Goal: Task Accomplishment & Management: Use online tool/utility

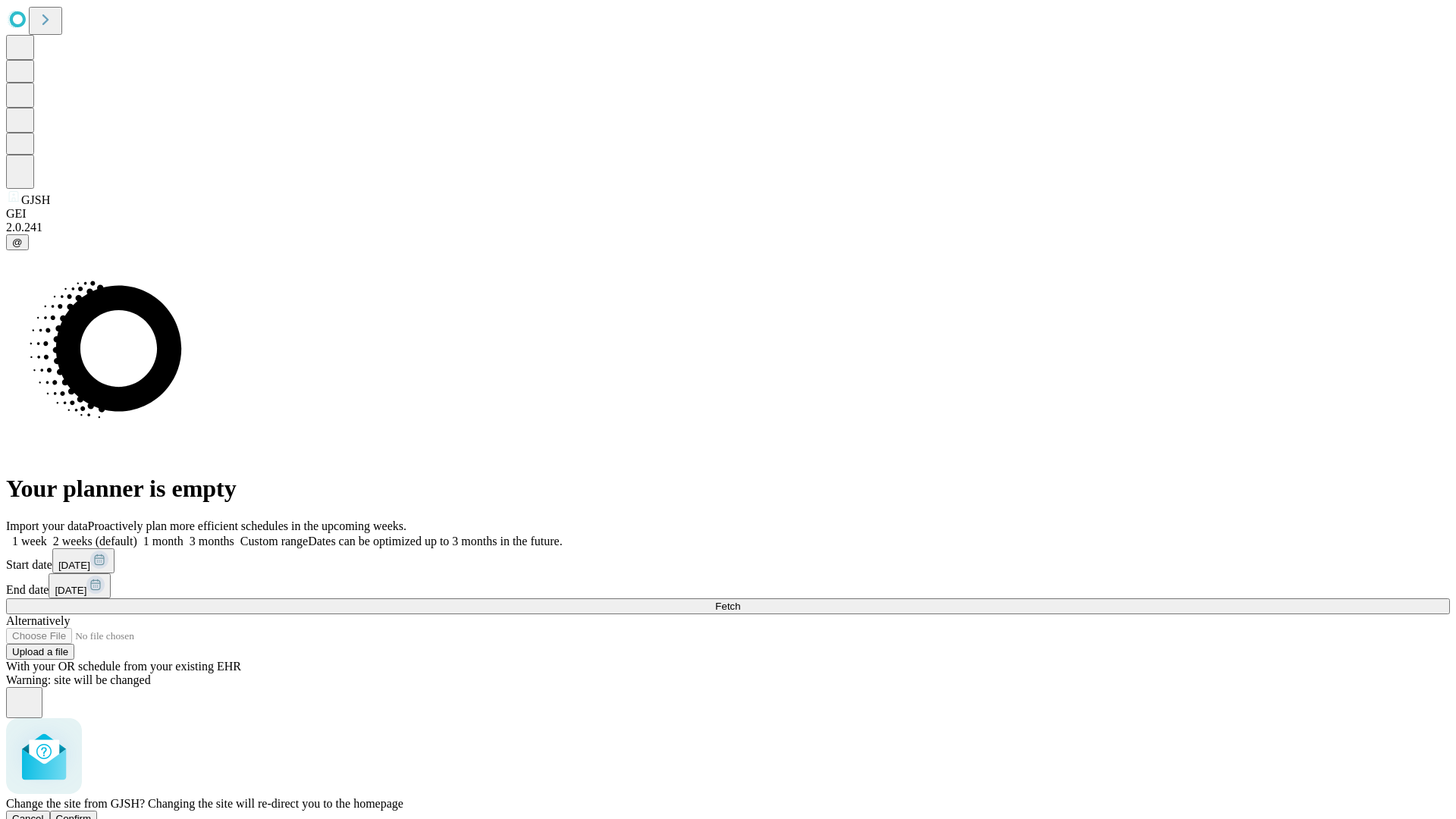
click at [91, 813] on span "Confirm" at bounding box center [74, 818] width 36 height 11
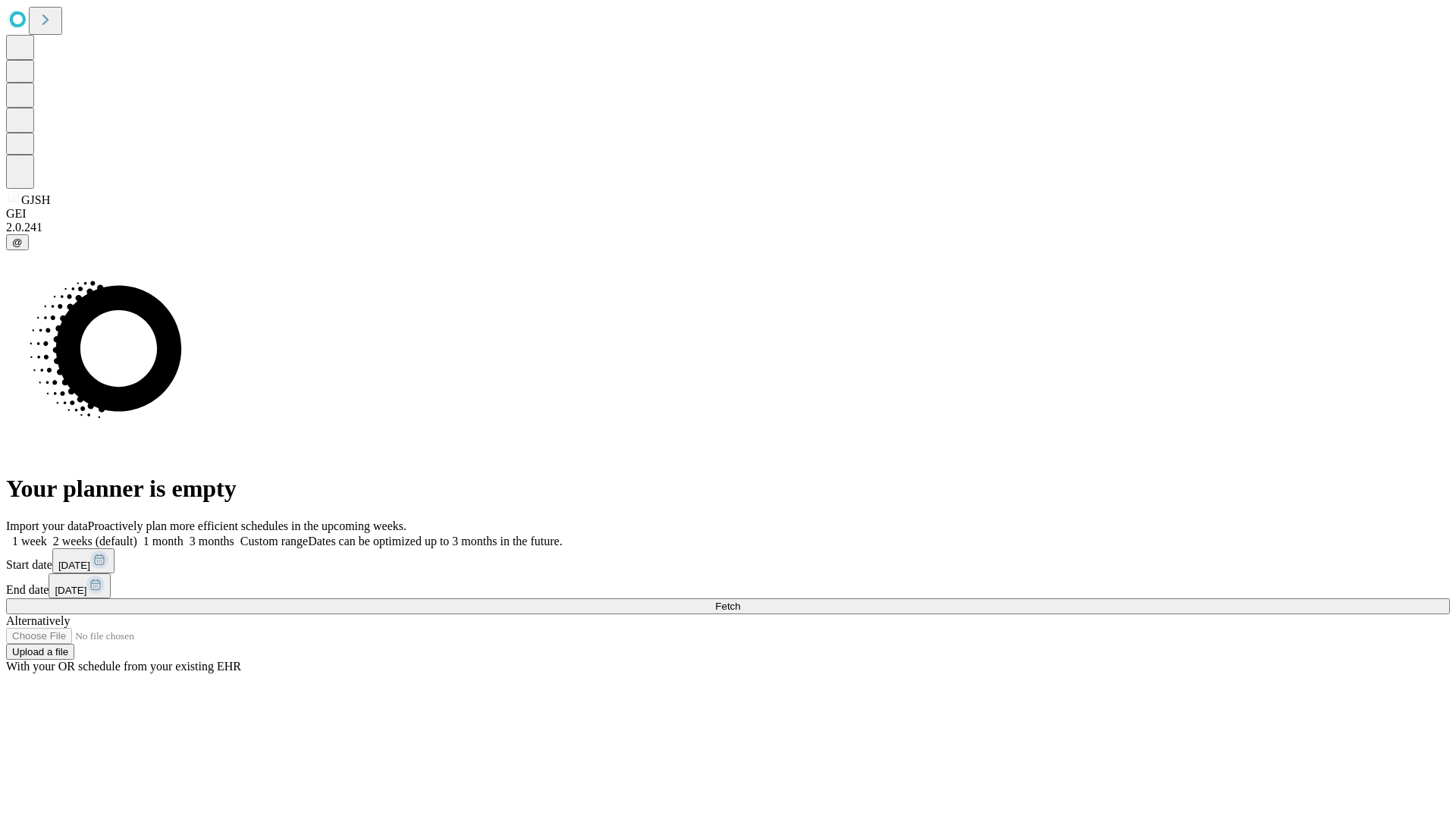
click at [47, 534] on label "1 week" at bounding box center [26, 541] width 41 height 13
click at [740, 600] on span "Fetch" at bounding box center [727, 606] width 25 height 11
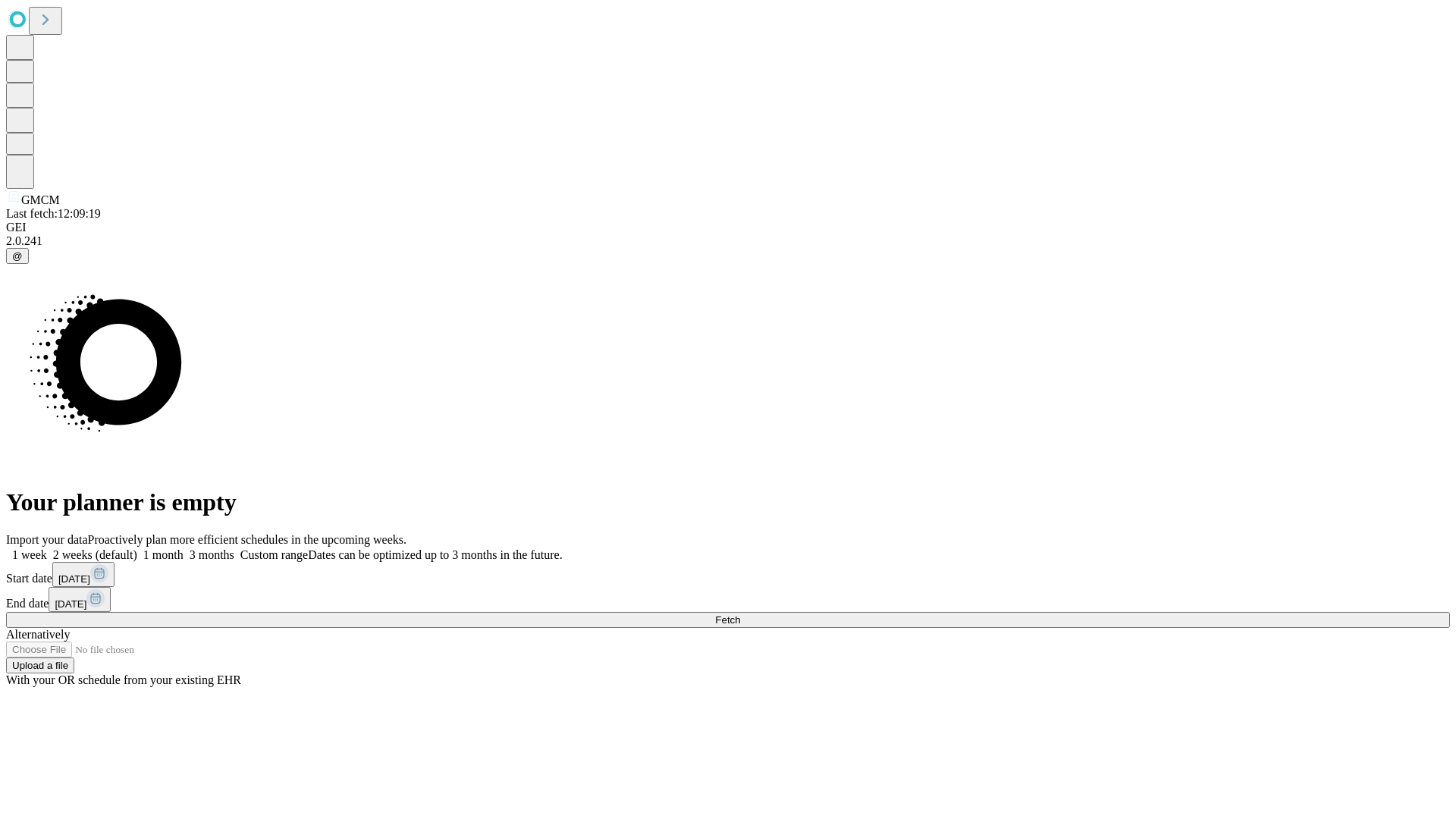
click at [47, 548] on label "1 week" at bounding box center [26, 554] width 41 height 13
click at [740, 614] on span "Fetch" at bounding box center [727, 619] width 25 height 11
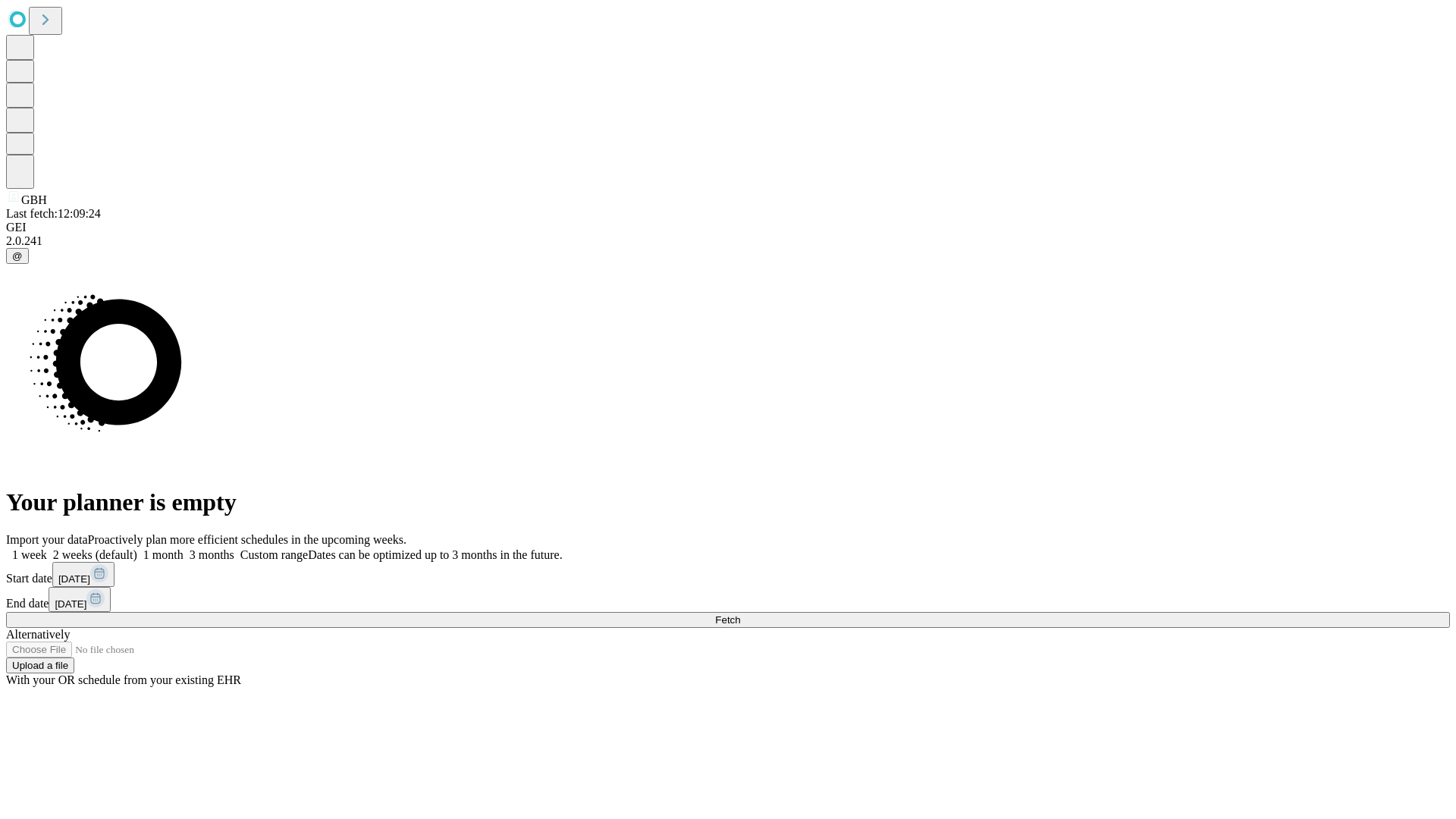
click at [47, 548] on label "1 week" at bounding box center [26, 554] width 41 height 13
click at [740, 614] on span "Fetch" at bounding box center [727, 619] width 25 height 11
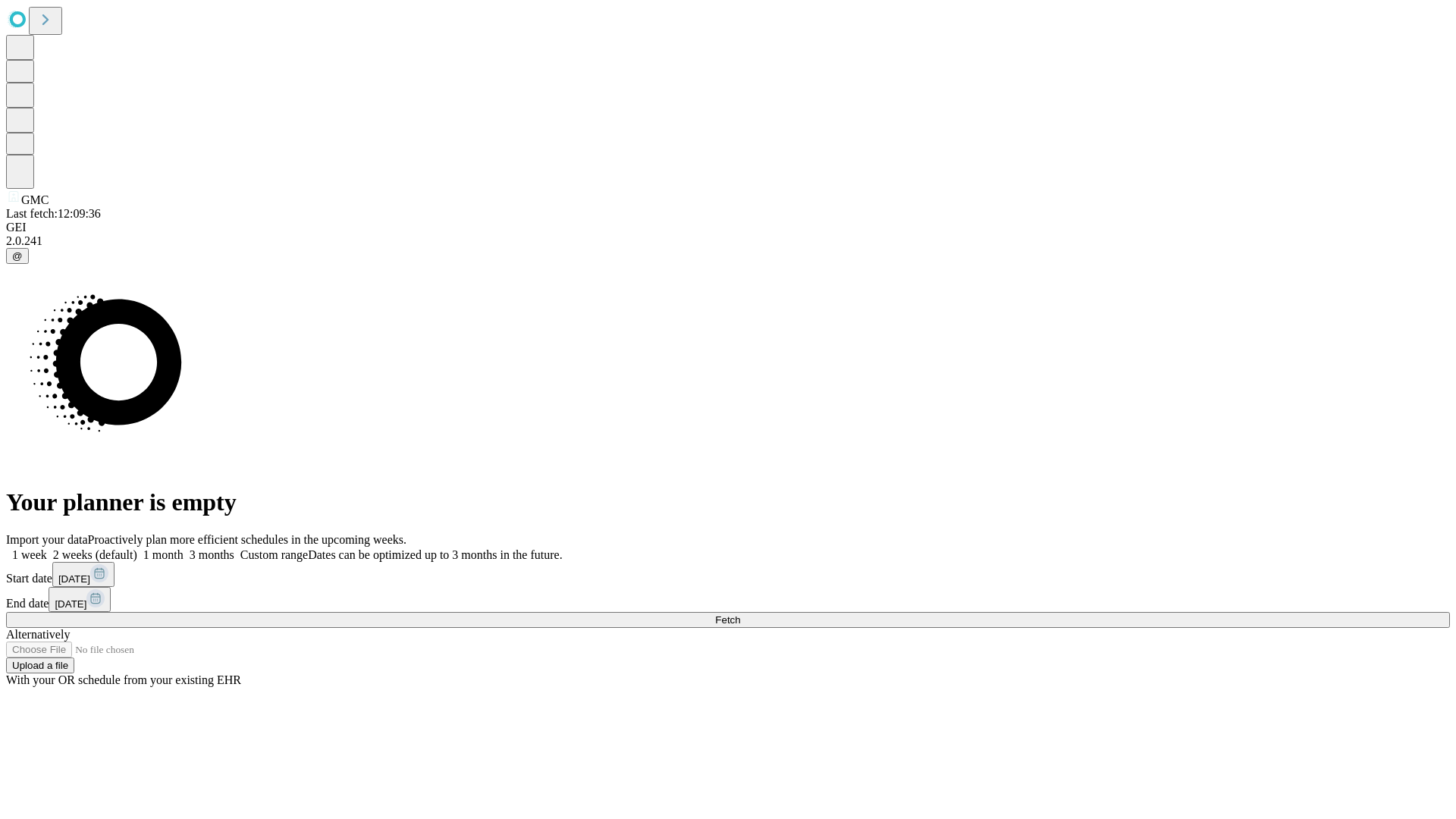
click at [47, 548] on label "1 week" at bounding box center [26, 554] width 41 height 13
click at [740, 614] on span "Fetch" at bounding box center [727, 619] width 25 height 11
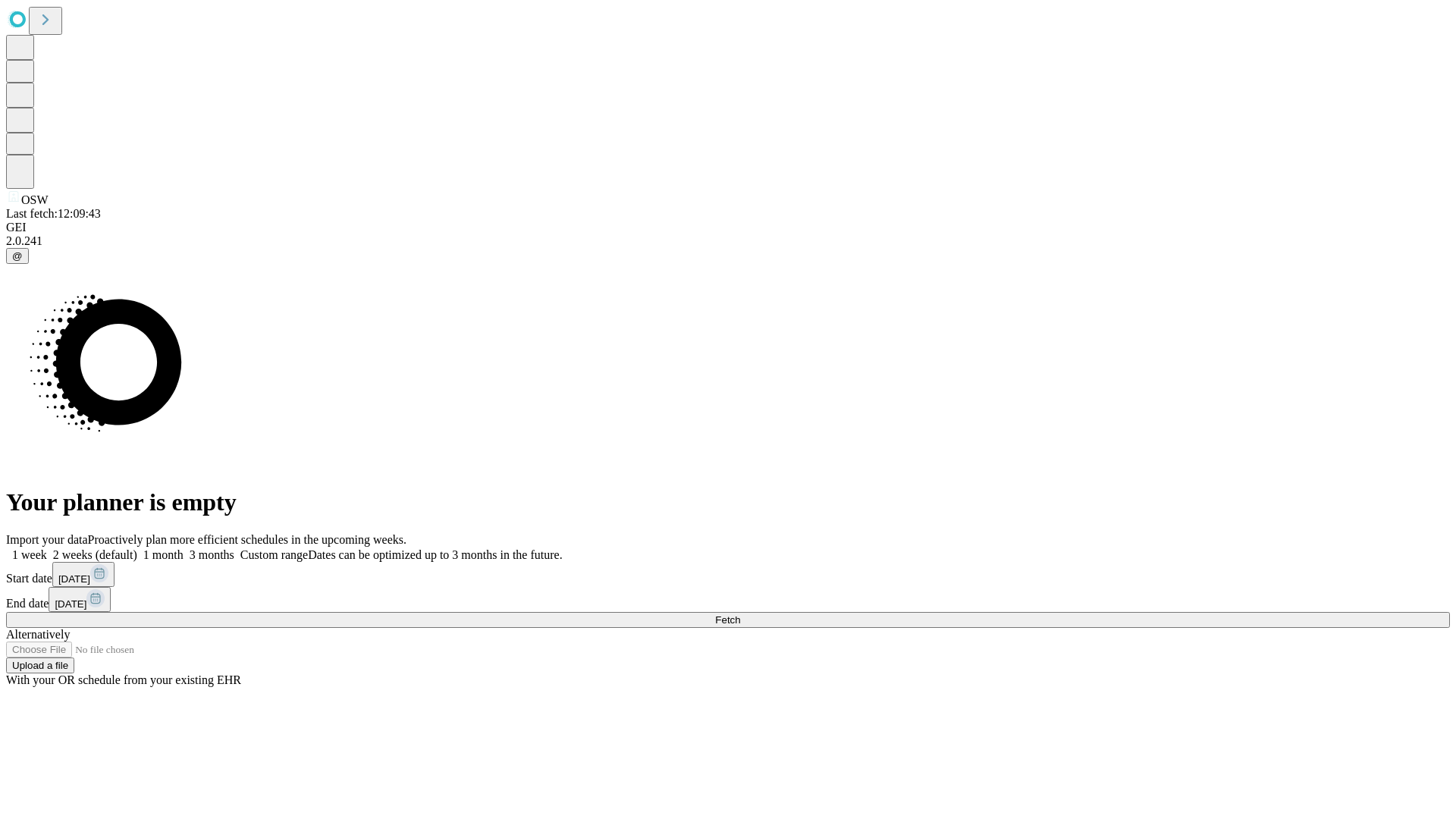
click at [47, 548] on label "1 week" at bounding box center [26, 554] width 41 height 13
click at [740, 614] on span "Fetch" at bounding box center [727, 619] width 25 height 11
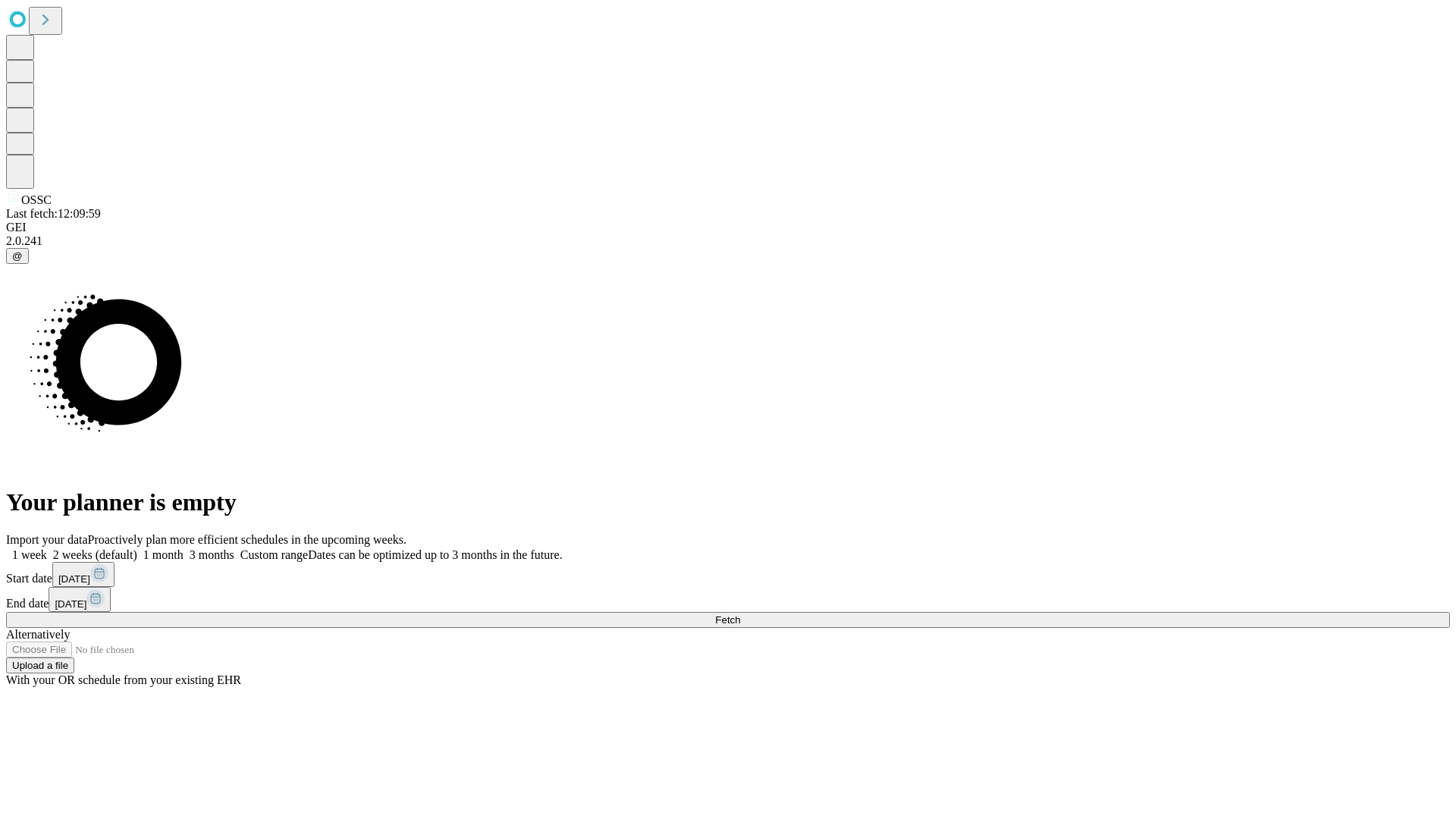
click at [47, 548] on label "1 week" at bounding box center [26, 554] width 41 height 13
click at [740, 614] on span "Fetch" at bounding box center [727, 619] width 25 height 11
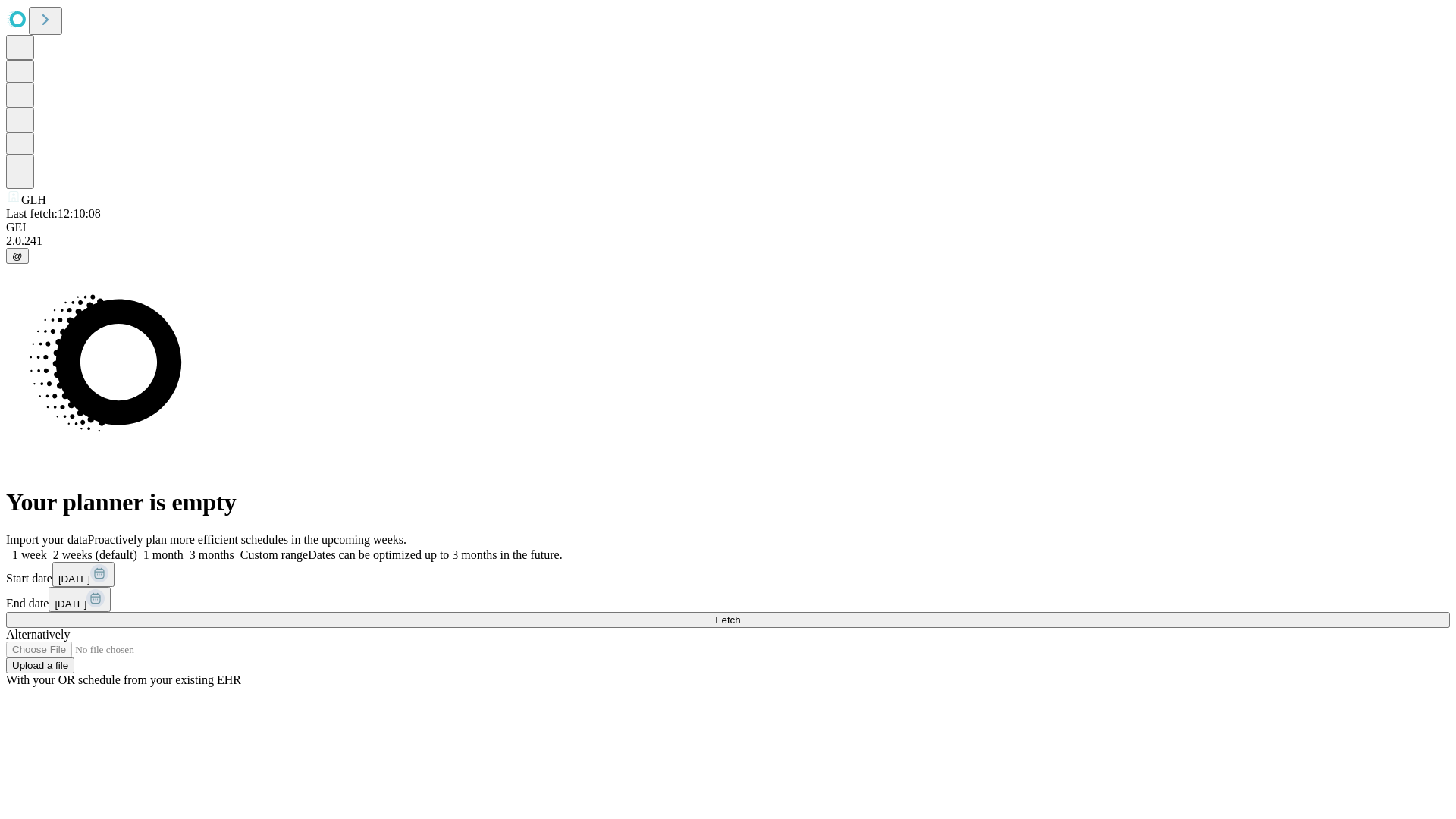
click at [47, 548] on label "1 week" at bounding box center [26, 554] width 41 height 13
click at [740, 614] on span "Fetch" at bounding box center [727, 619] width 25 height 11
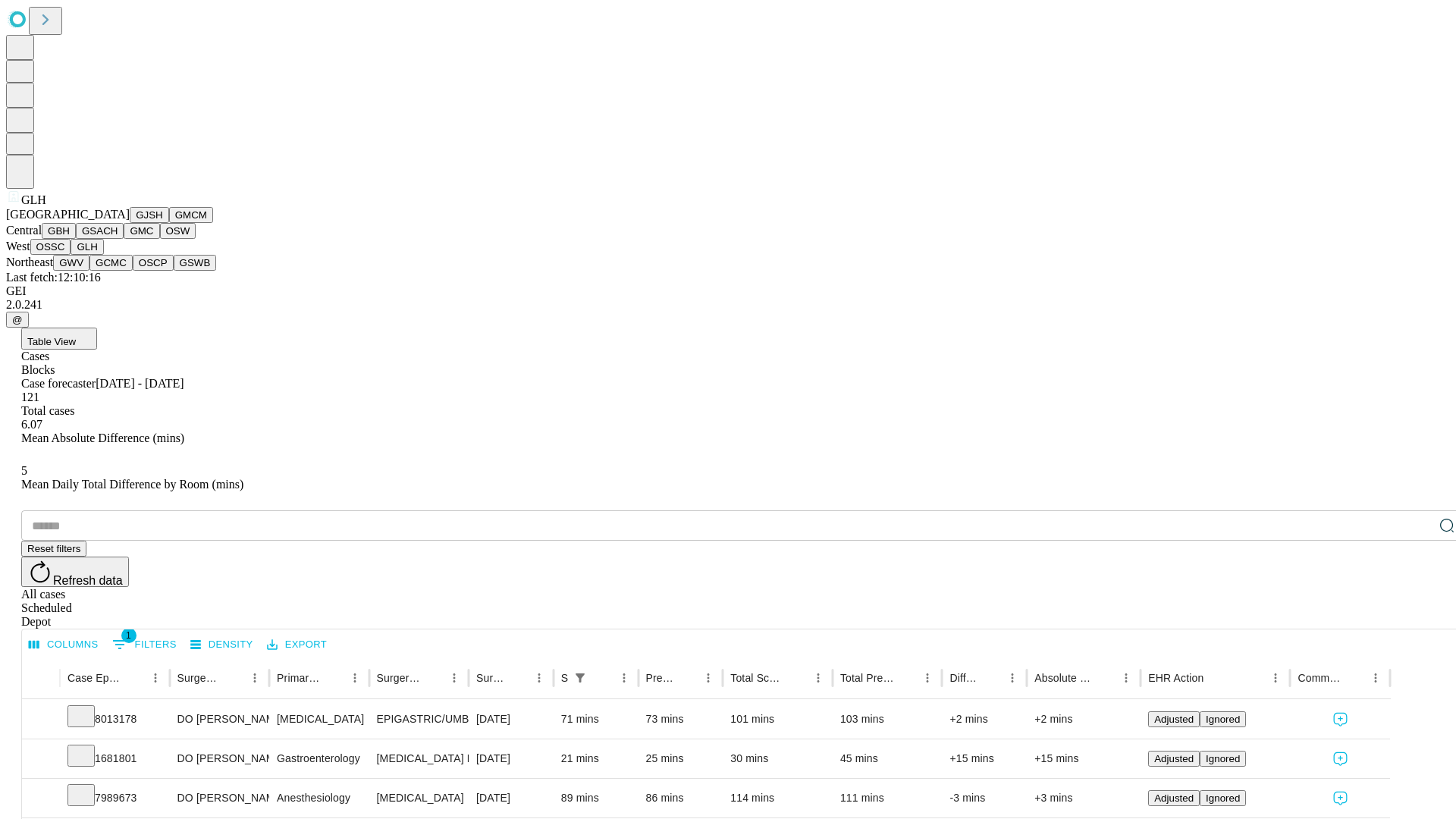
click at [89, 270] on button "GWV" at bounding box center [72, 262] width 37 height 16
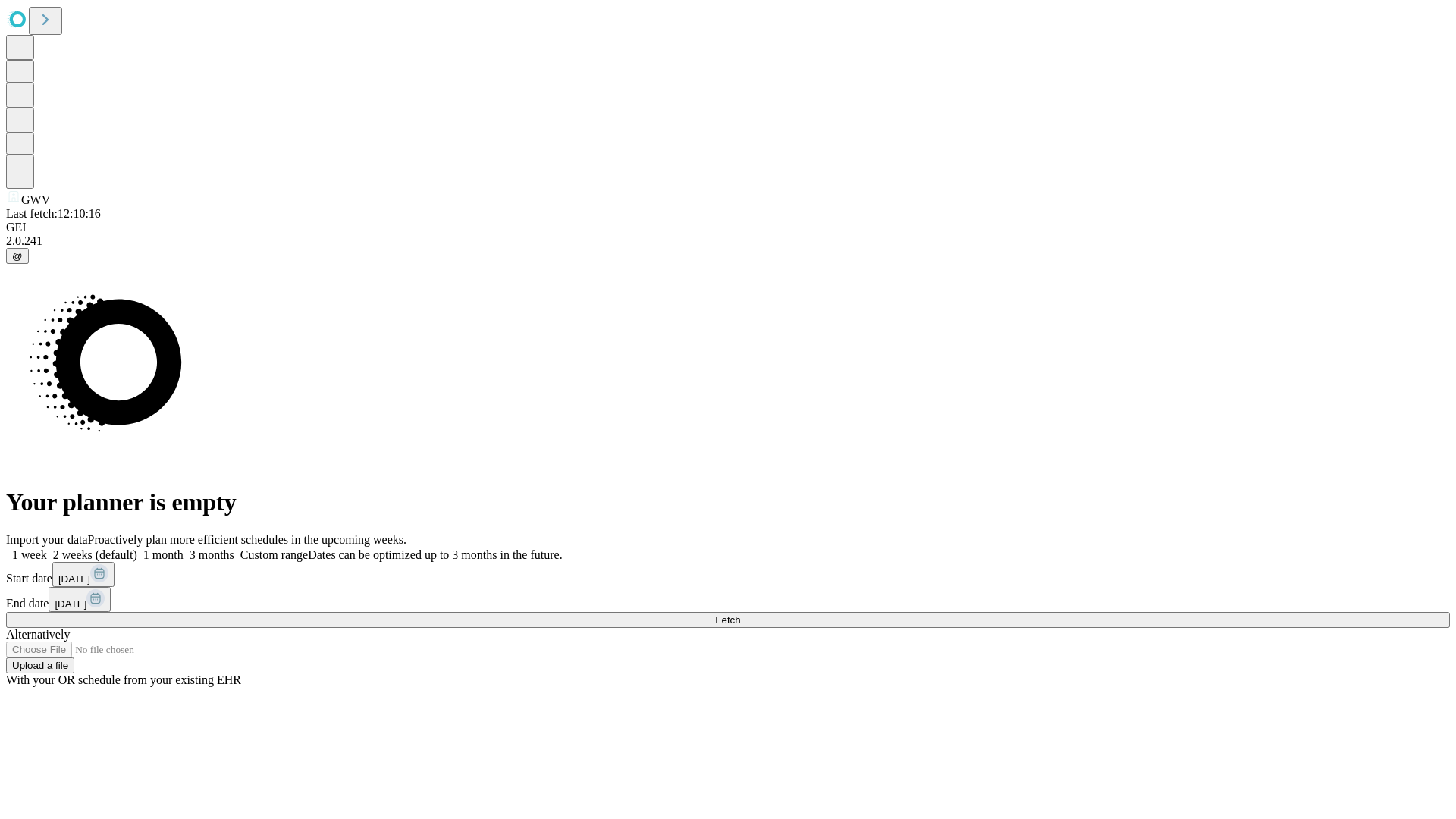
click at [47, 548] on label "1 week" at bounding box center [26, 554] width 41 height 13
click at [740, 614] on span "Fetch" at bounding box center [727, 619] width 25 height 11
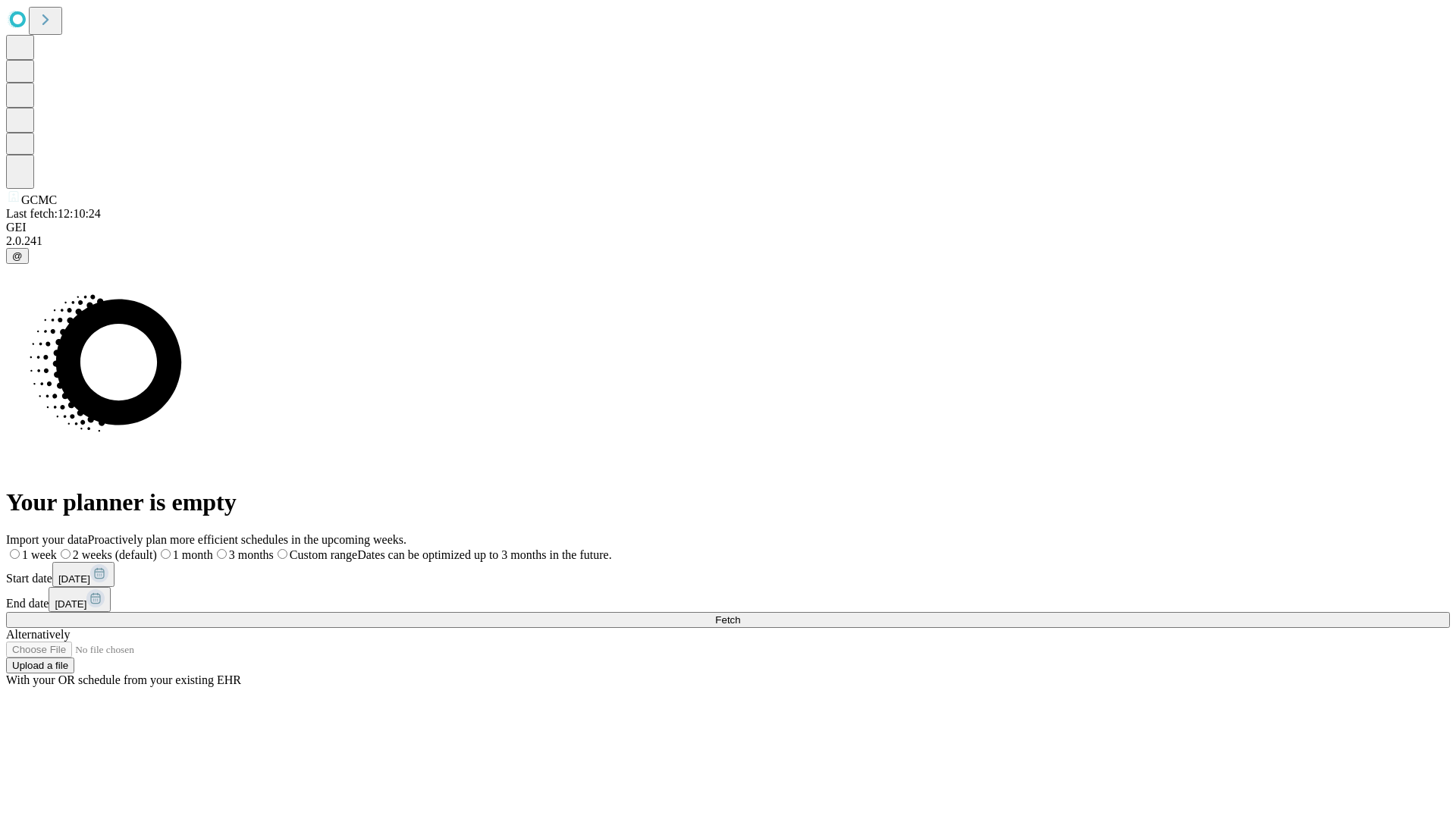
click at [57, 548] on label "1 week" at bounding box center [32, 554] width 51 height 13
click at [740, 614] on span "Fetch" at bounding box center [727, 619] width 25 height 11
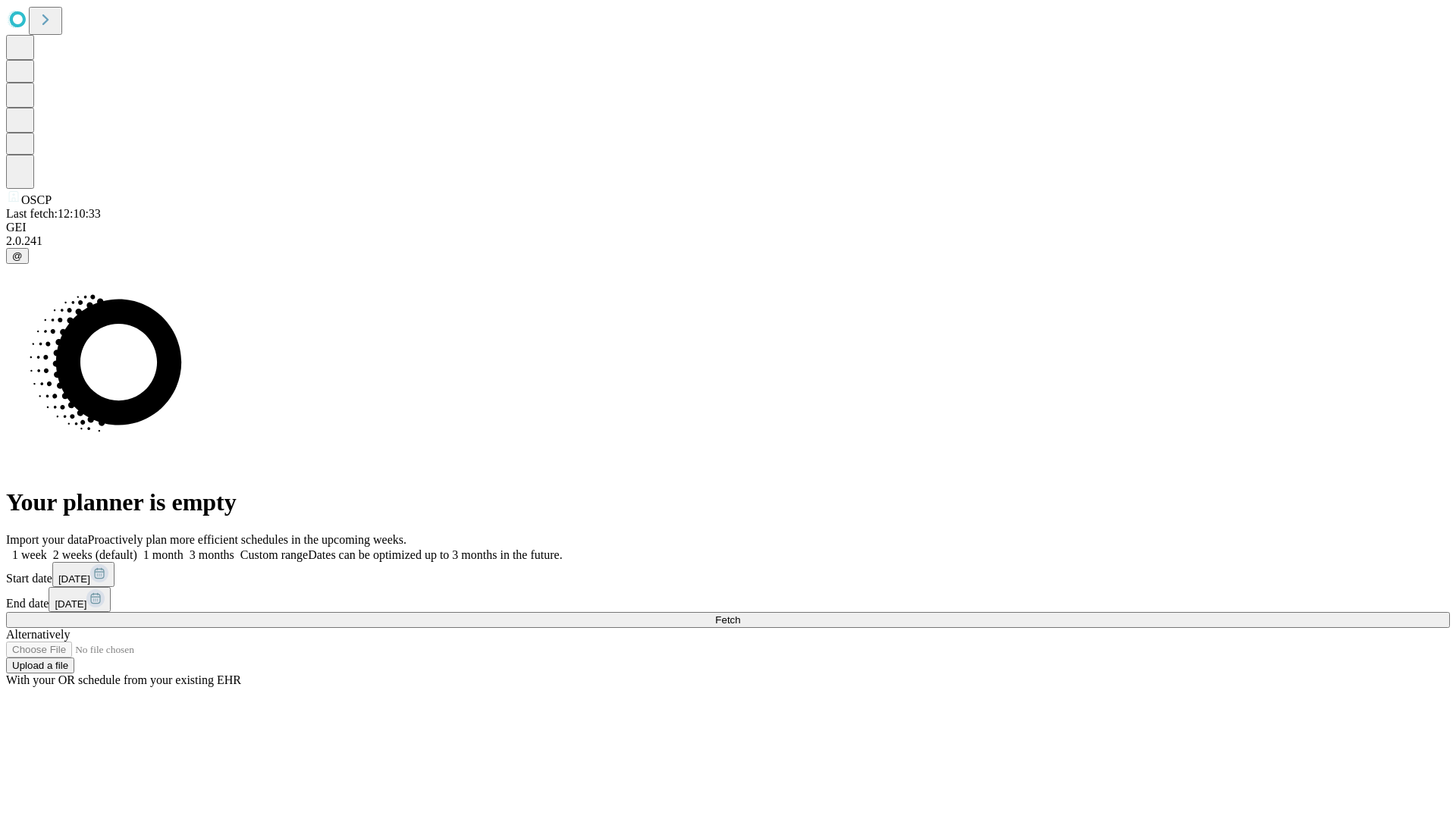
click at [740, 614] on span "Fetch" at bounding box center [727, 619] width 25 height 11
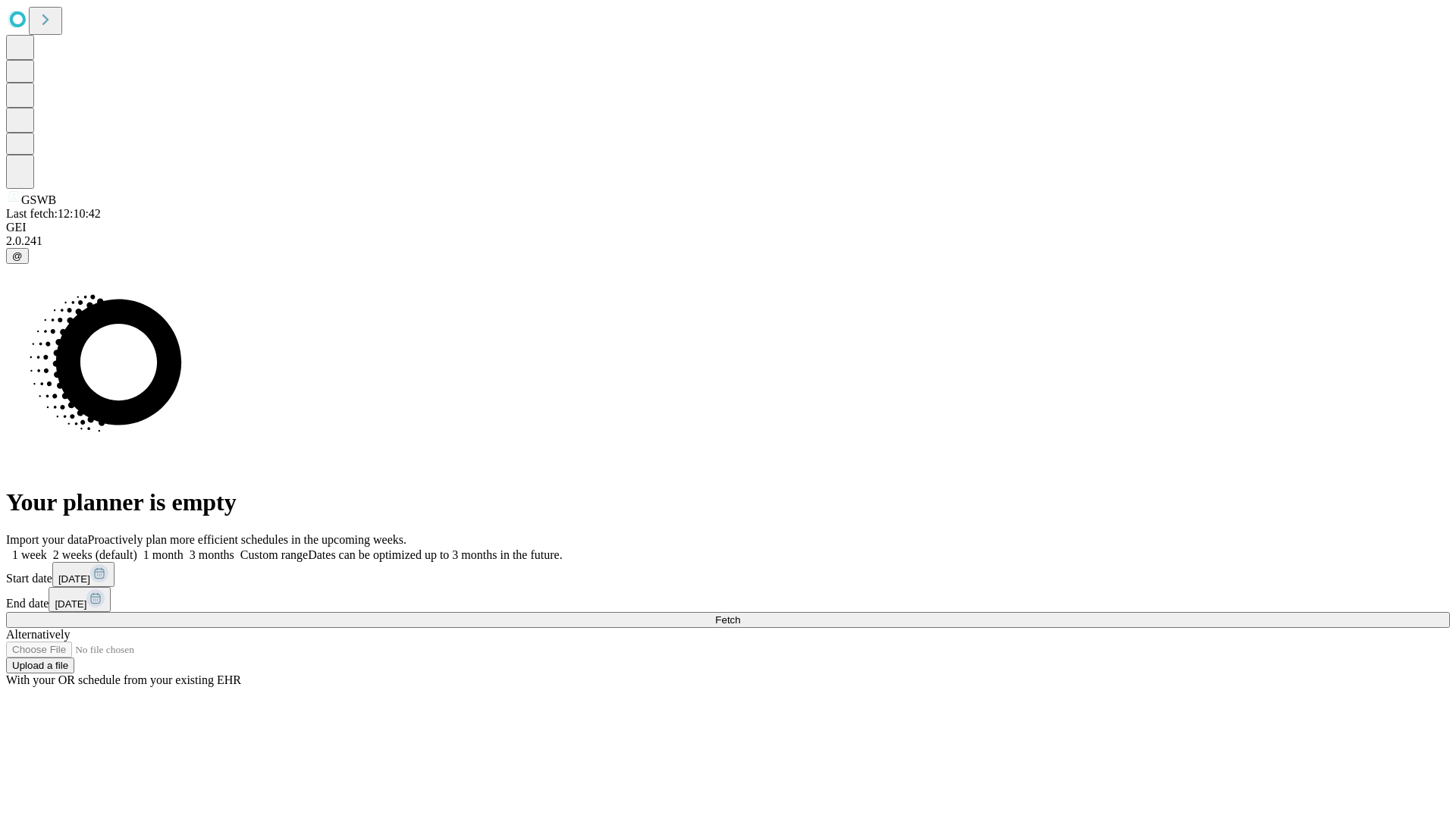
click at [47, 548] on label "1 week" at bounding box center [26, 554] width 41 height 13
click at [740, 614] on span "Fetch" at bounding box center [727, 619] width 25 height 11
